Goal: Information Seeking & Learning: Learn about a topic

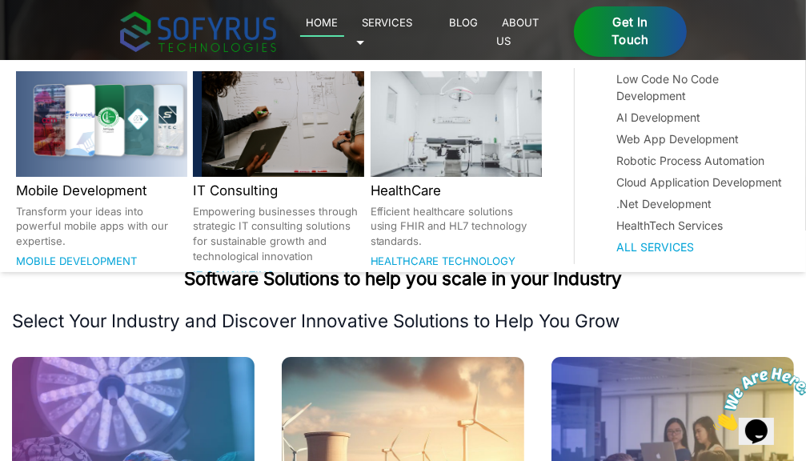
click at [413, 26] on link "Services 🞃" at bounding box center [384, 31] width 57 height 37
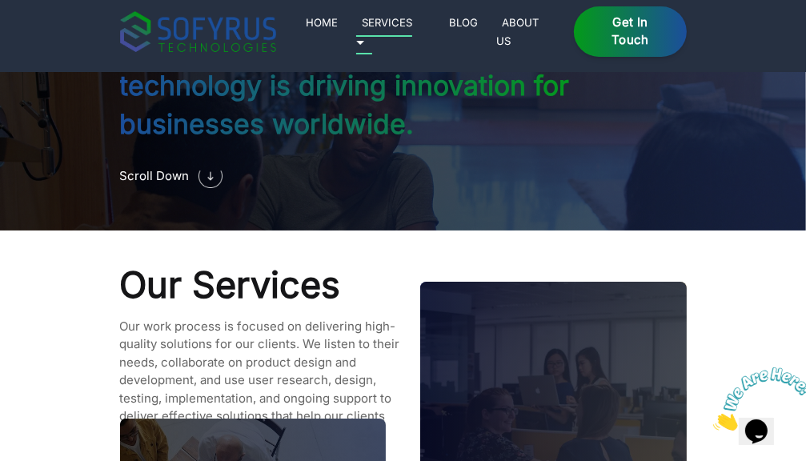
scroll to position [1317, 0]
